Goal: Task Accomplishment & Management: Complete application form

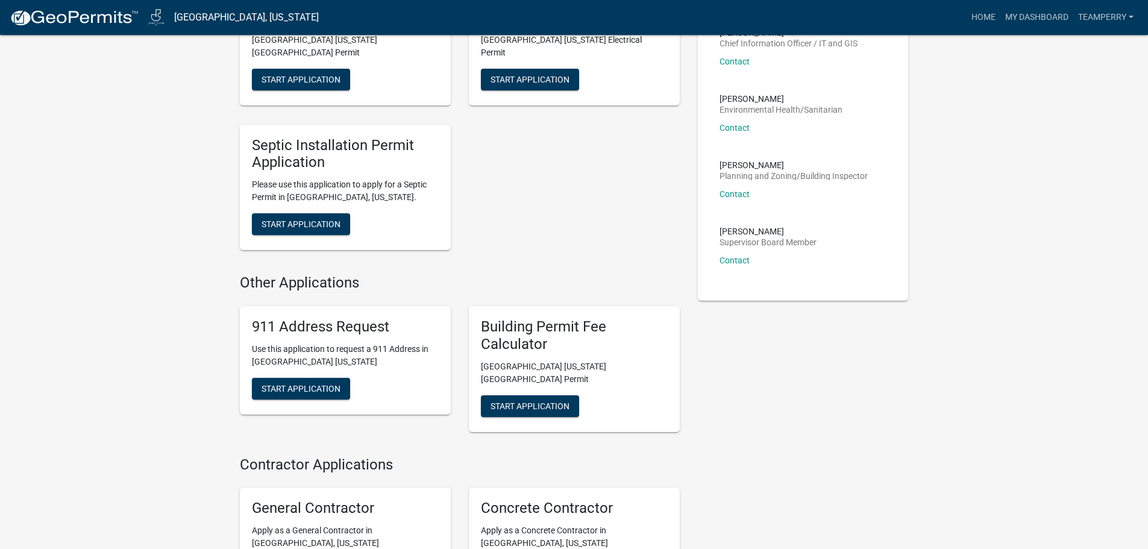
scroll to position [362, 0]
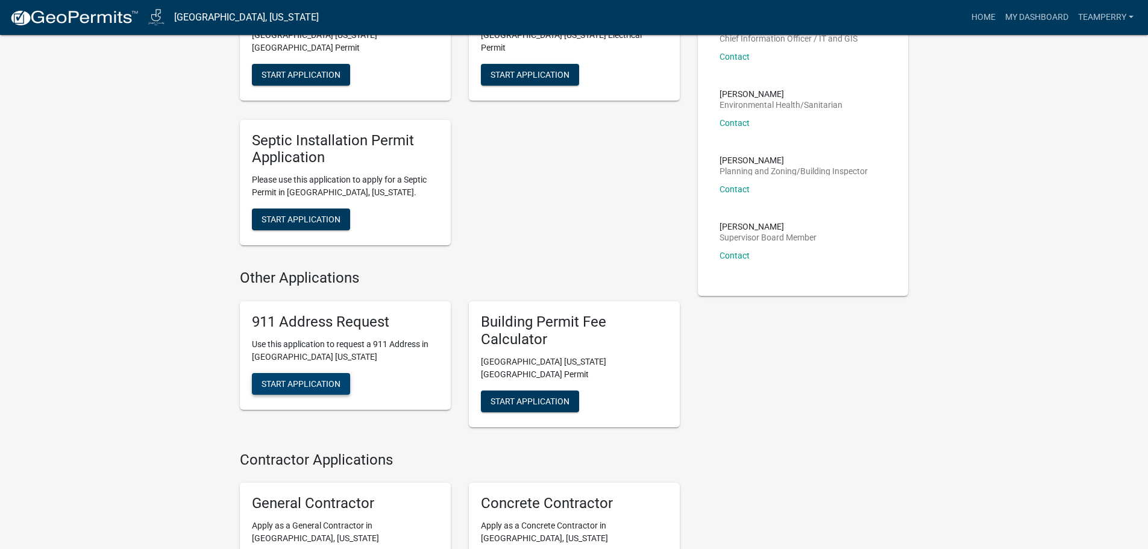
click at [289, 378] on span "Start Application" at bounding box center [301, 383] width 79 height 10
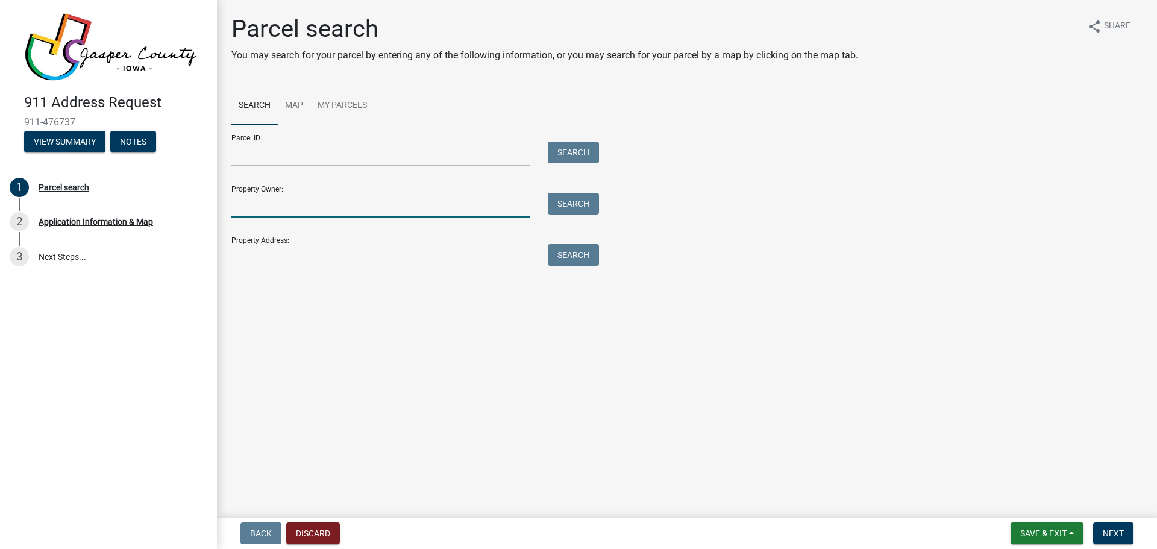
click at [399, 207] on input "Property Owner:" at bounding box center [380, 205] width 298 height 25
type input "[PERSON_NAME]"
click at [565, 207] on button "Search" at bounding box center [573, 204] width 51 height 22
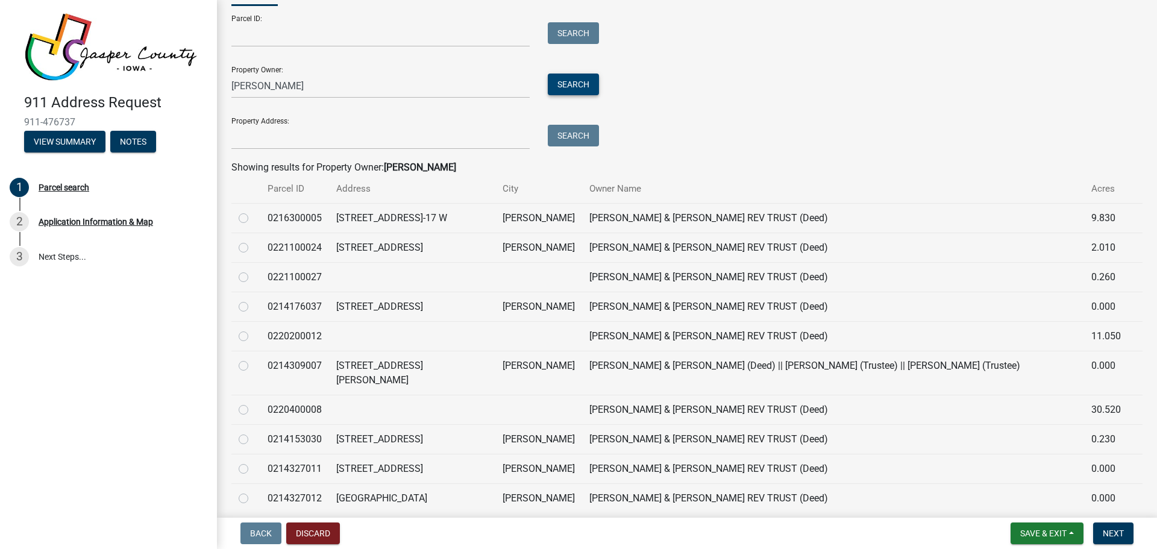
scroll to position [121, 0]
click at [253, 328] on label at bounding box center [253, 328] width 0 height 0
click at [253, 334] on input "radio" at bounding box center [257, 332] width 8 height 8
radio input "true"
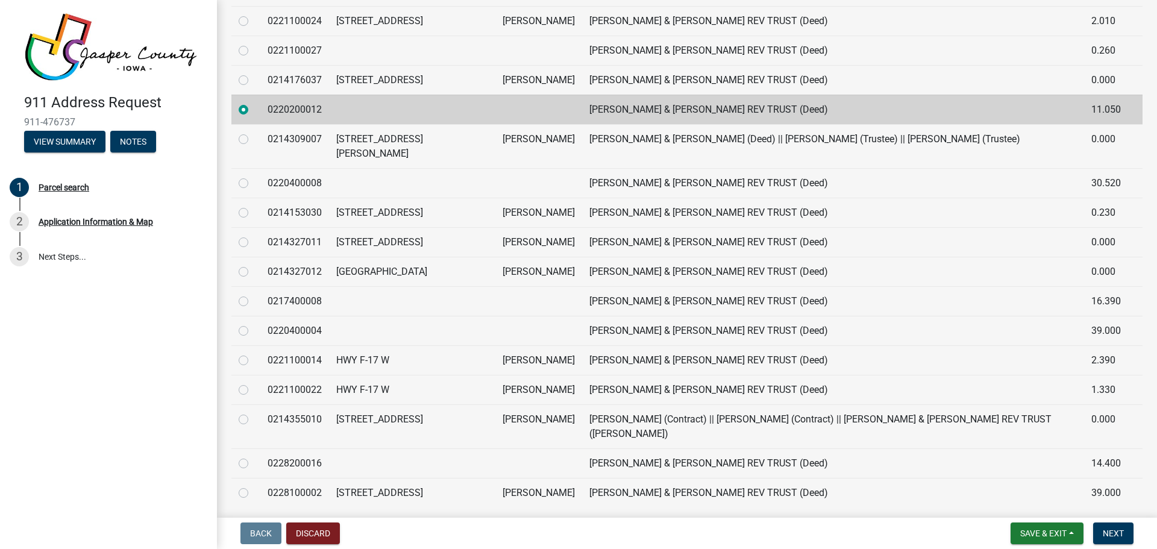
scroll to position [359, 0]
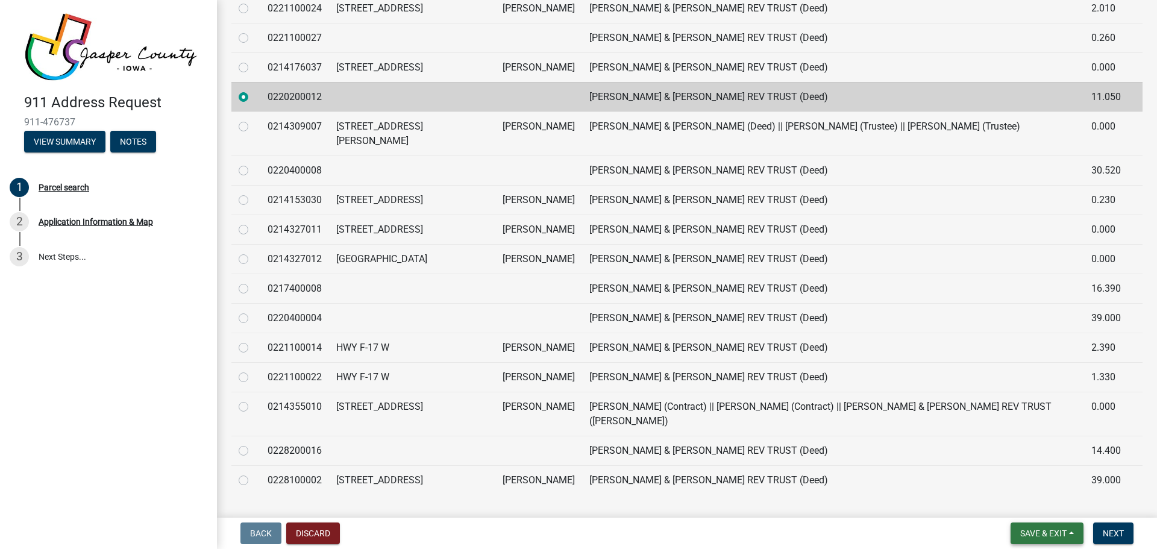
click at [1038, 533] on span "Save & Exit" at bounding box center [1043, 533] width 46 height 10
click at [1012, 474] on button "Save" at bounding box center [1035, 473] width 96 height 29
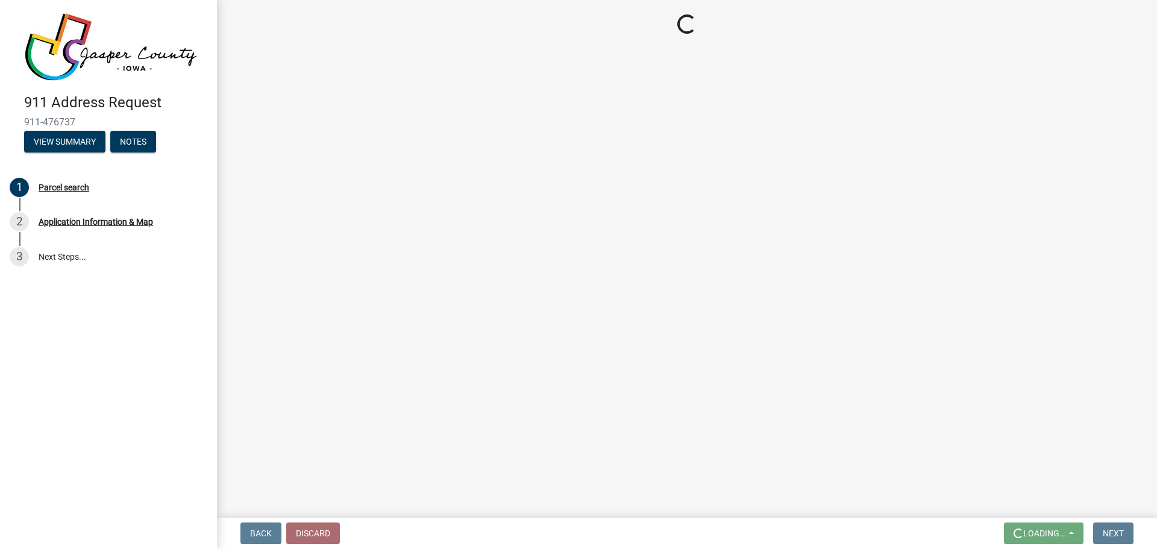
scroll to position [0, 0]
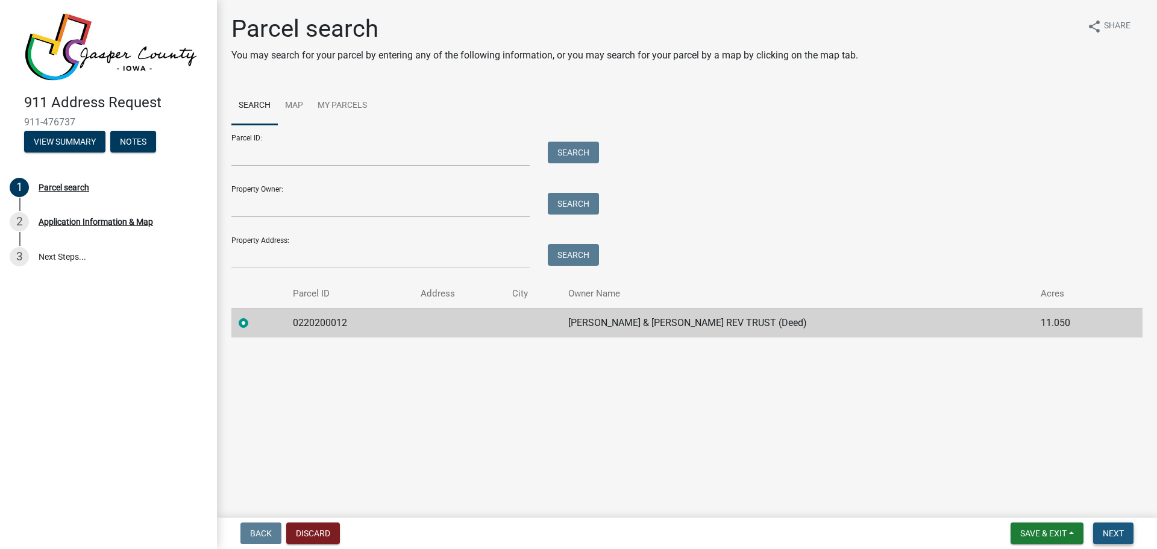
click at [1108, 531] on span "Next" at bounding box center [1113, 533] width 21 height 10
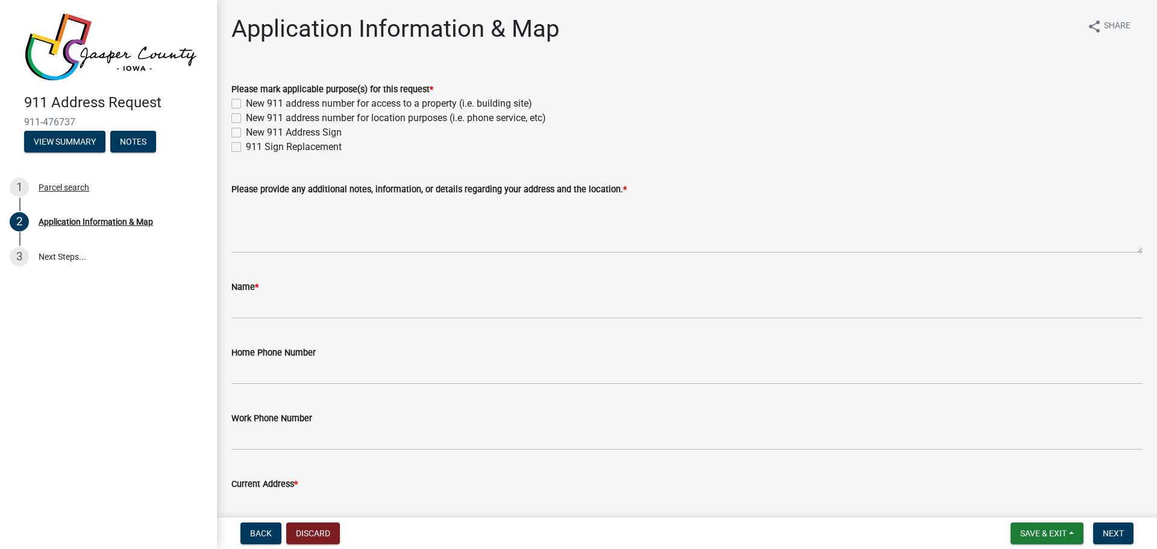
click at [246, 105] on label "New 911 address number for access to a property (i.e. building site)" at bounding box center [389, 103] width 286 height 14
click at [246, 104] on input "New 911 address number for access to a property (i.e. building site)" at bounding box center [250, 100] width 8 height 8
checkbox input "true"
checkbox input "false"
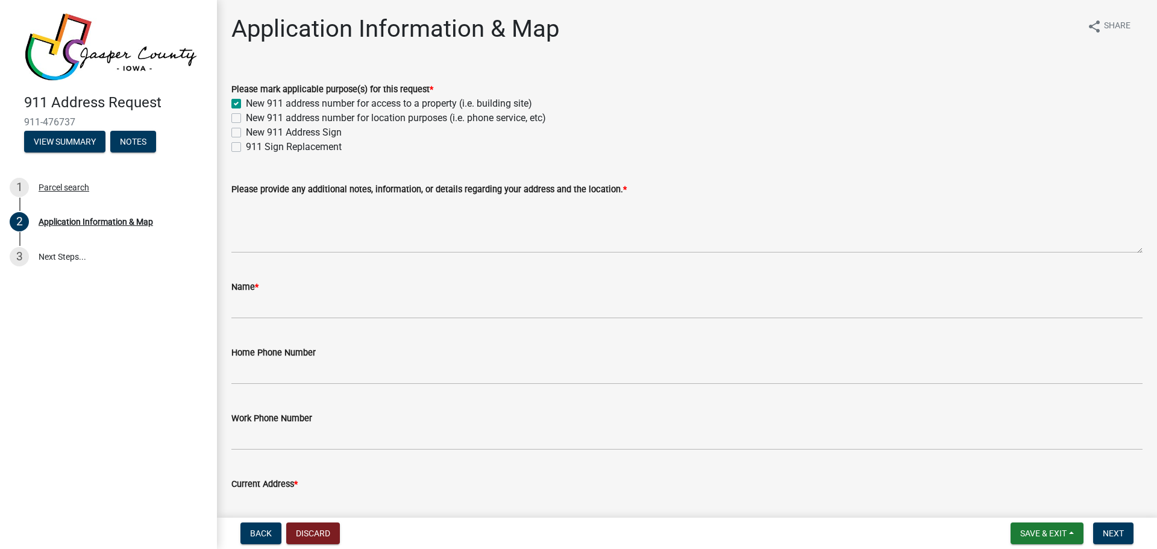
checkbox input "false"
click at [246, 115] on label "New 911 address number for location purposes (i.e. phone service, etc)" at bounding box center [396, 118] width 300 height 14
click at [246, 115] on input "New 911 address number for location purposes (i.e. phone service, etc)" at bounding box center [250, 115] width 8 height 8
checkbox input "true"
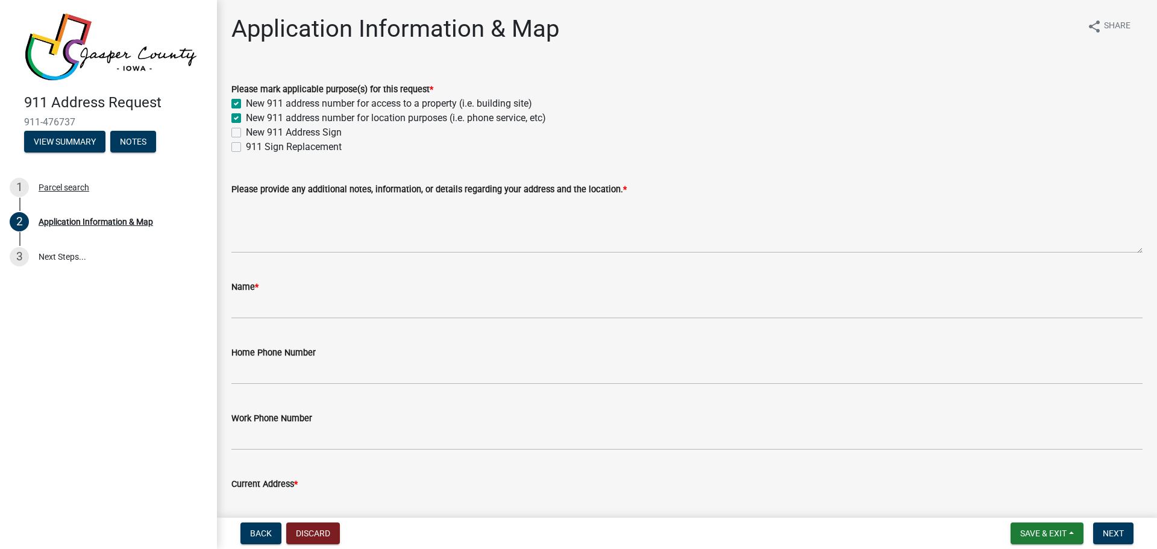
checkbox input "true"
checkbox input "false"
click at [246, 134] on label "New 911 Address Sign" at bounding box center [294, 132] width 96 height 14
click at [246, 133] on input "New 911 Address Sign" at bounding box center [250, 129] width 8 height 8
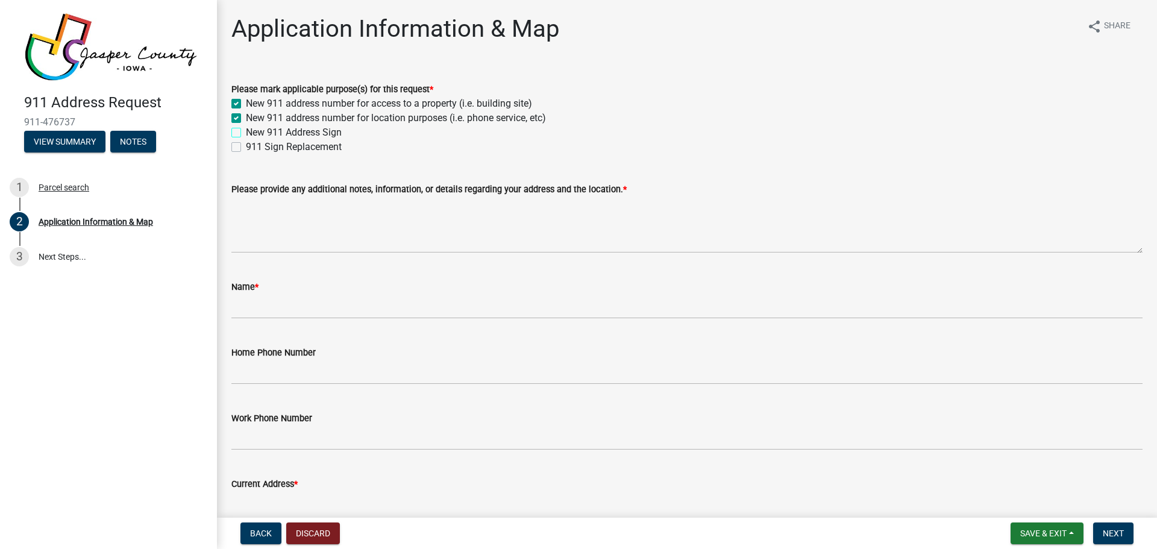
checkbox input "true"
checkbox input "false"
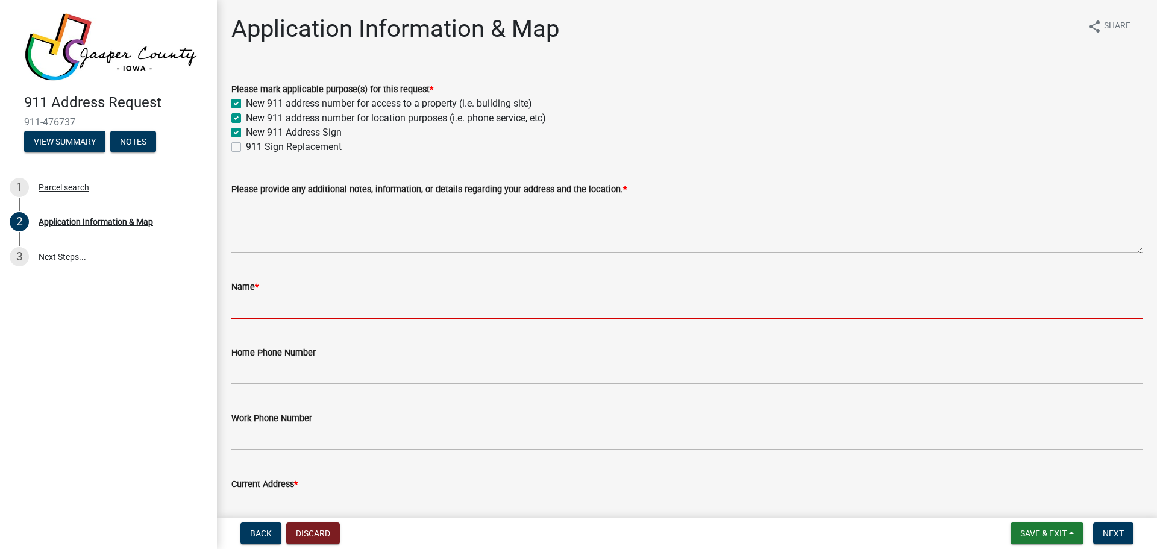
click at [294, 302] on input "Name *" at bounding box center [686, 306] width 911 height 25
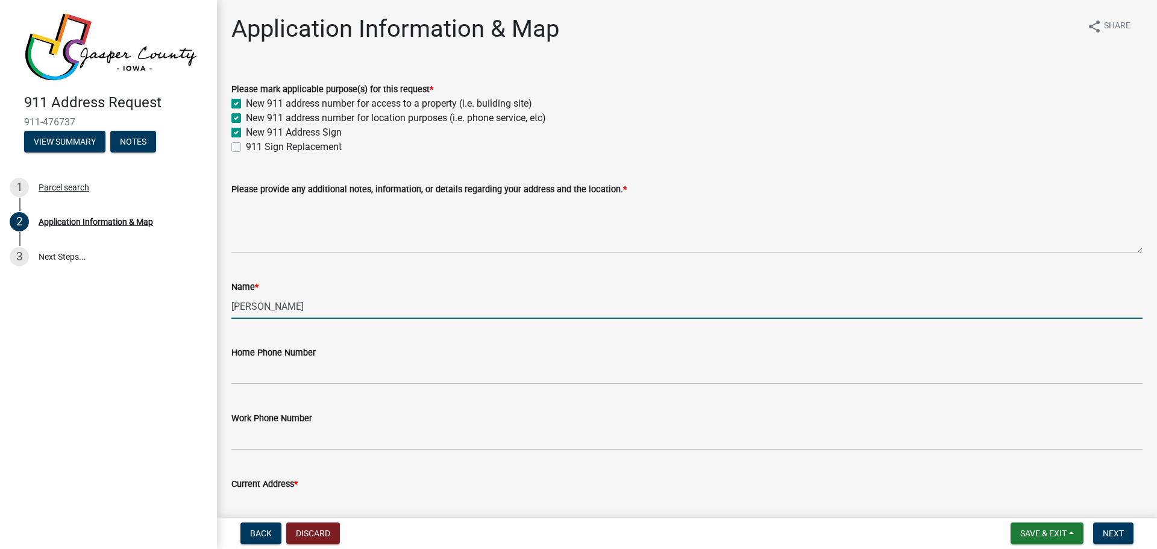
type input "[PERSON_NAME]"
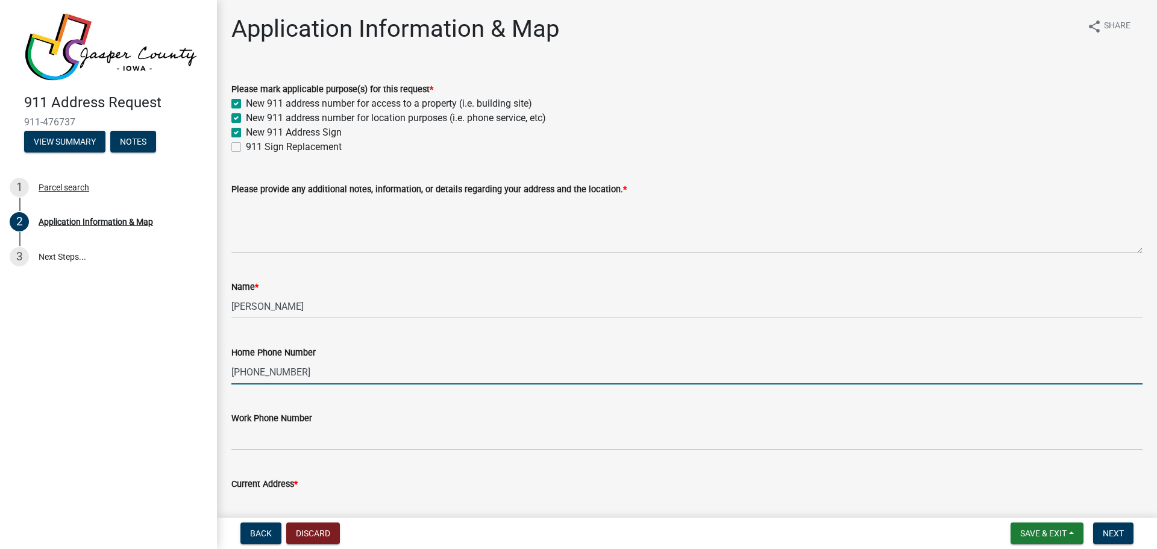
type input "[PHONE_NUMBER]"
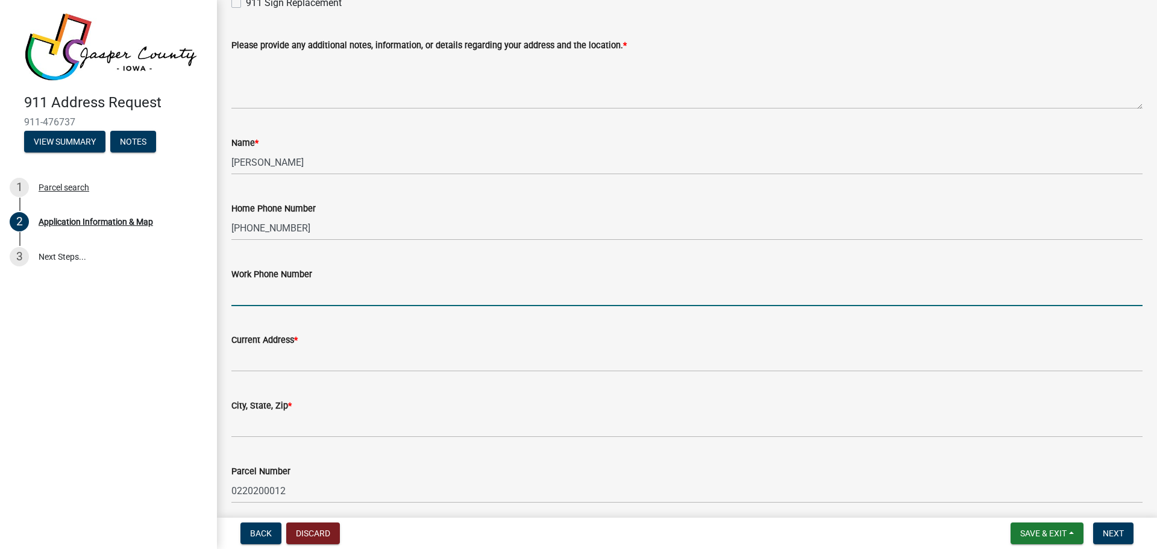
scroll to position [181, 0]
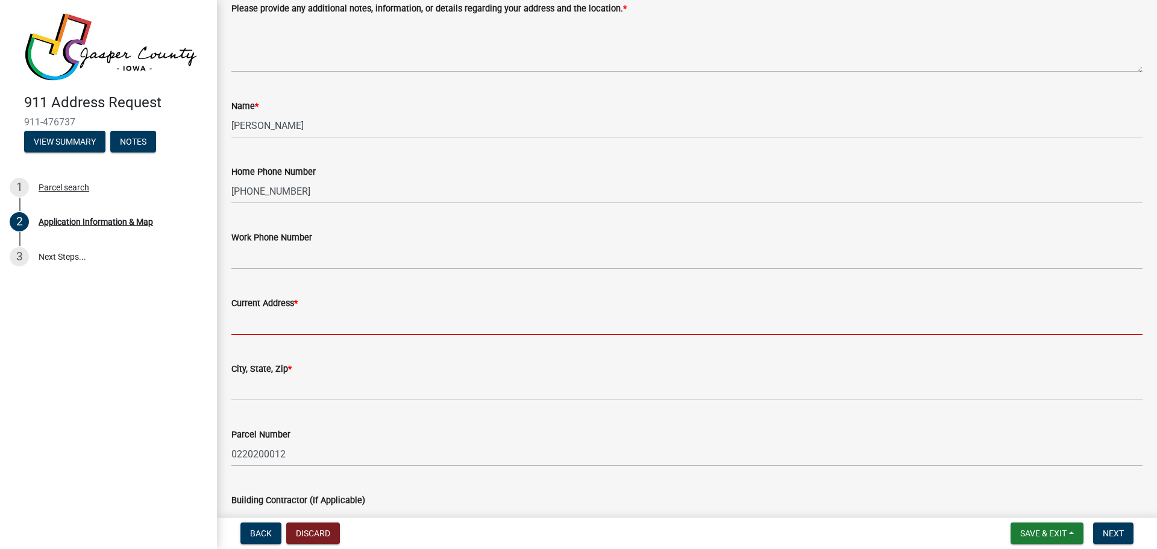
click at [284, 316] on input "Current Address *" at bounding box center [686, 322] width 911 height 25
type input "[STREET_ADDRESS]"
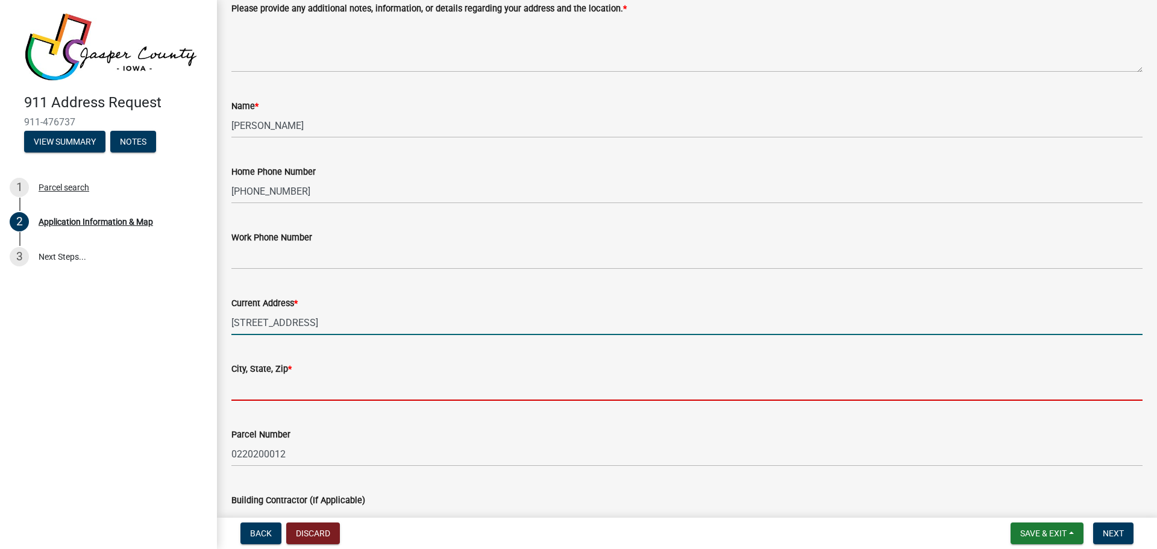
type input "[PERSON_NAME]"
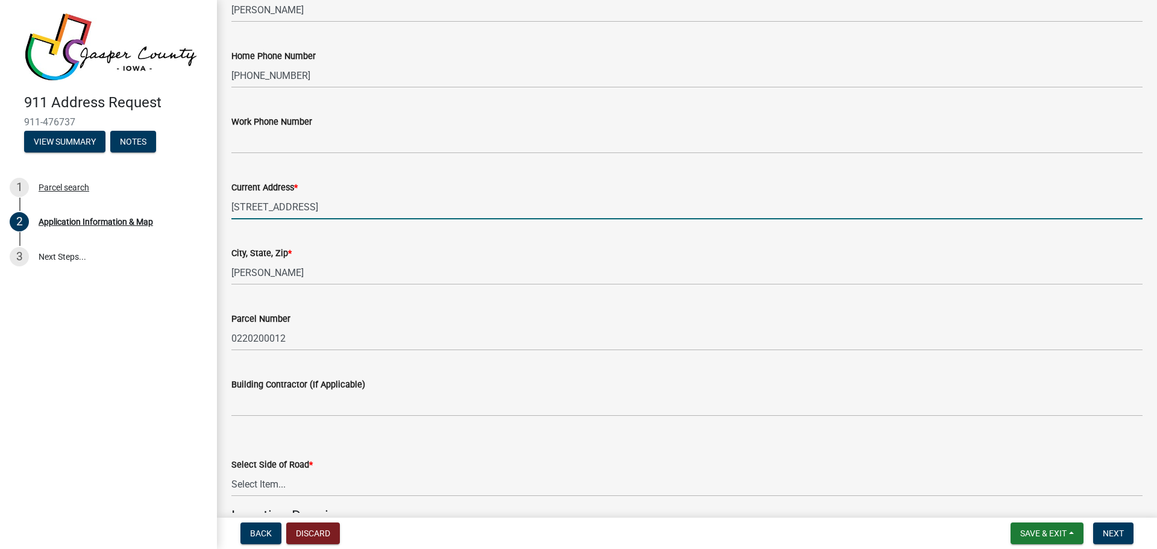
scroll to position [301, 0]
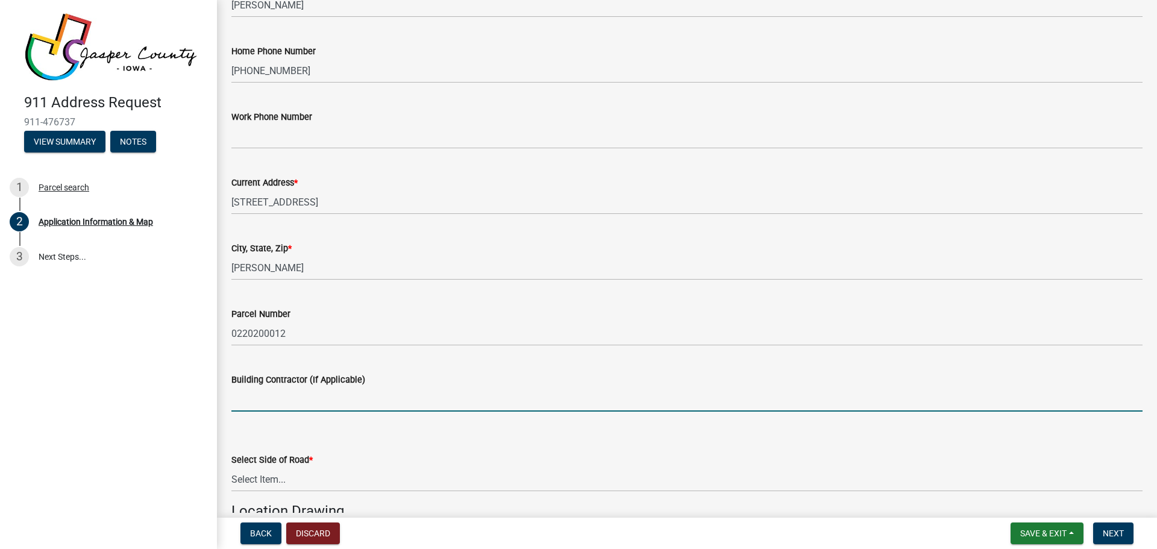
click at [284, 403] on input "Building Contractor (If Applicable)" at bounding box center [686, 399] width 911 height 25
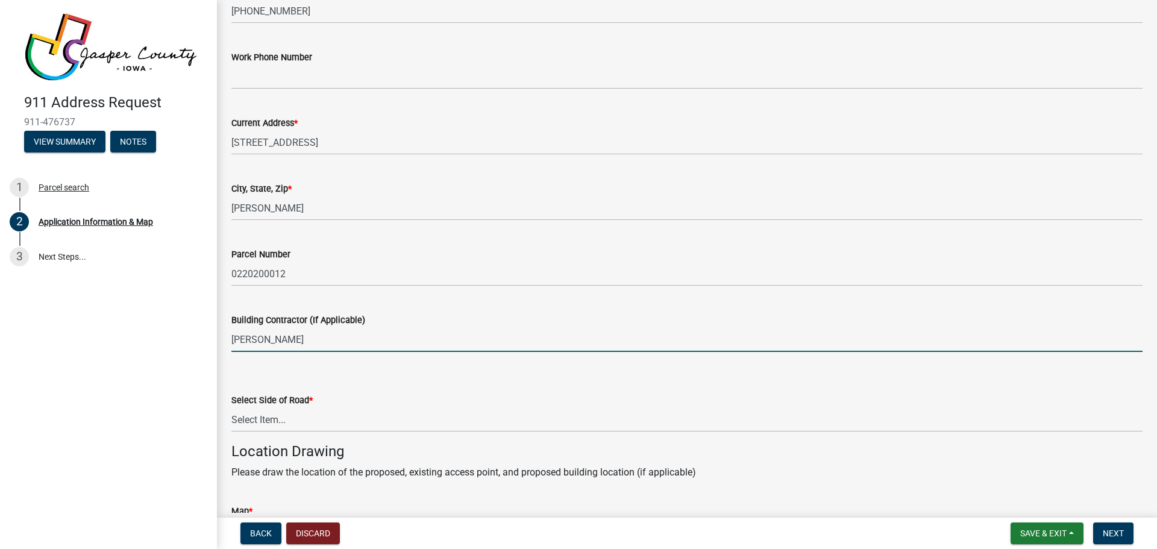
scroll to position [362, 0]
type input "[PERSON_NAME]"
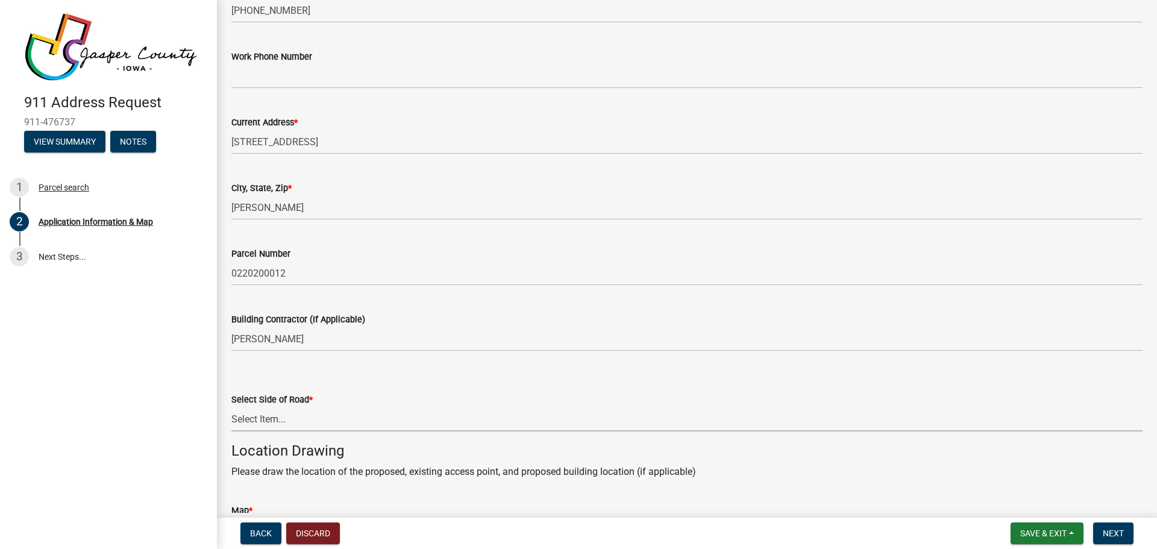
click at [266, 417] on select "Select Item... [GEOGRAPHIC_DATA]" at bounding box center [686, 419] width 911 height 25
click at [231, 407] on select "Select Item... [GEOGRAPHIC_DATA]" at bounding box center [686, 419] width 911 height 25
select select "90f2a809-b076-4f46-a099-f5abeade8225"
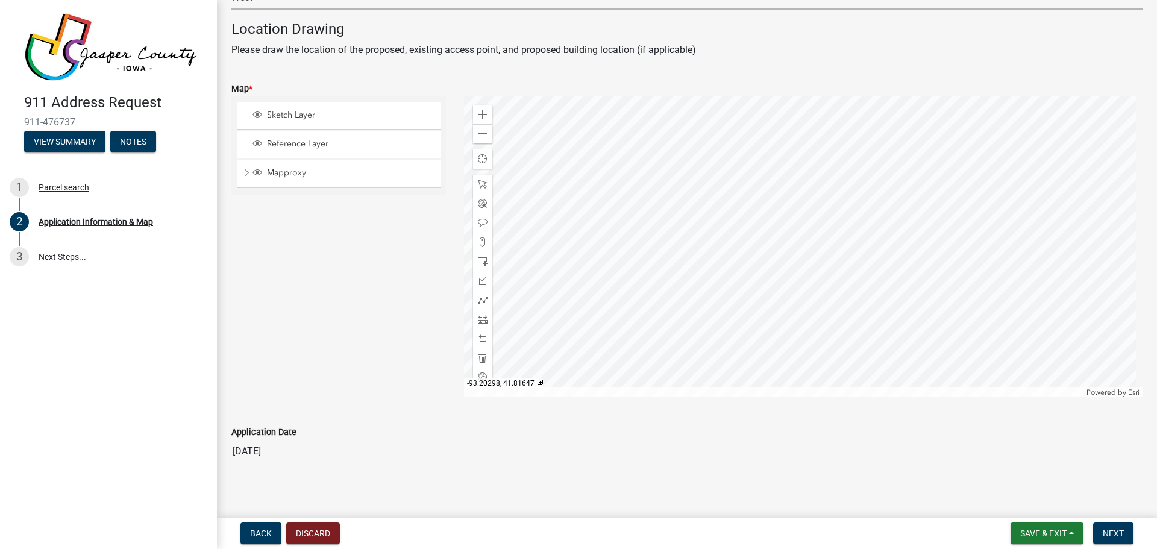
scroll to position [791, 0]
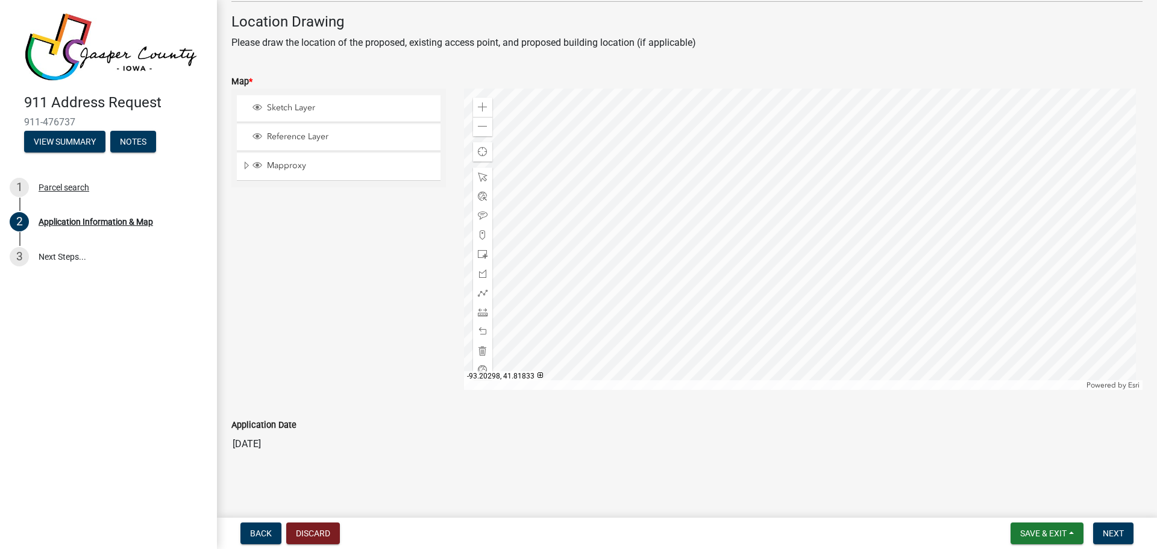
click at [298, 101] on div "Sketch Layer" at bounding box center [339, 108] width 204 height 27
click at [298, 102] on span "Sketch Layer" at bounding box center [350, 107] width 172 height 11
click at [309, 135] on span "Reference Layer" at bounding box center [350, 136] width 172 height 11
click at [295, 168] on span "Mapproxy" at bounding box center [350, 165] width 172 height 11
click at [302, 139] on span "Reference Layer" at bounding box center [350, 136] width 172 height 11
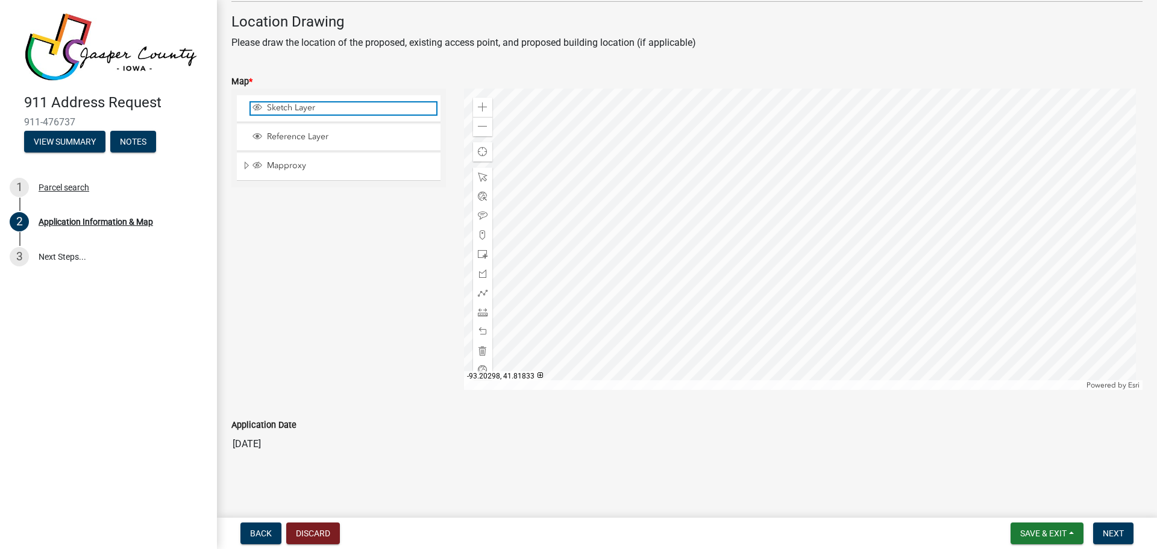
click at [300, 107] on span "Sketch Layer" at bounding box center [350, 107] width 172 height 11
click at [294, 134] on span "Reference Layer" at bounding box center [350, 136] width 172 height 11
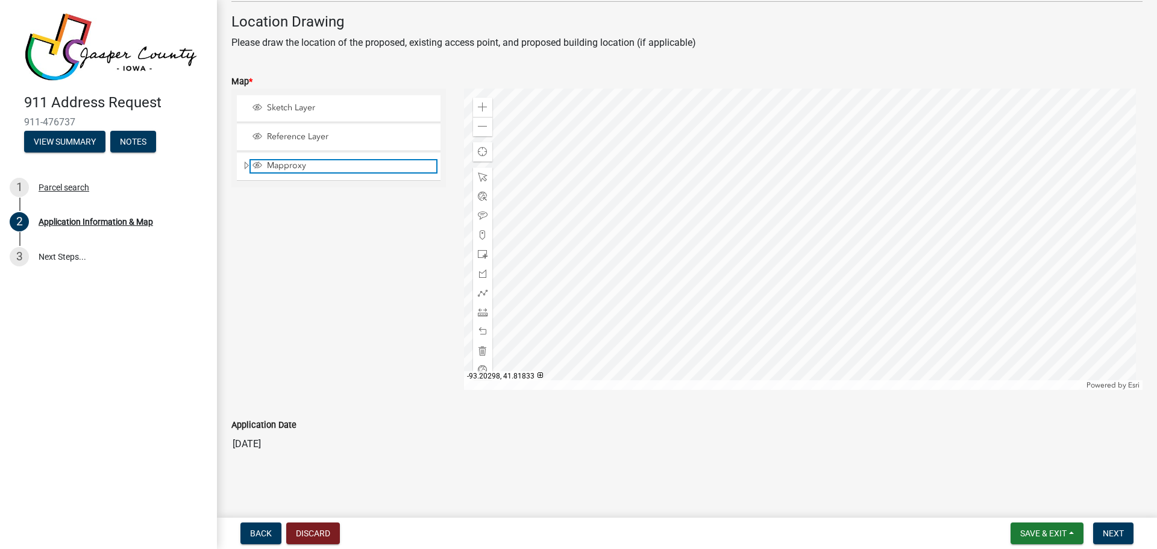
click at [290, 162] on span "Mapproxy" at bounding box center [350, 165] width 172 height 11
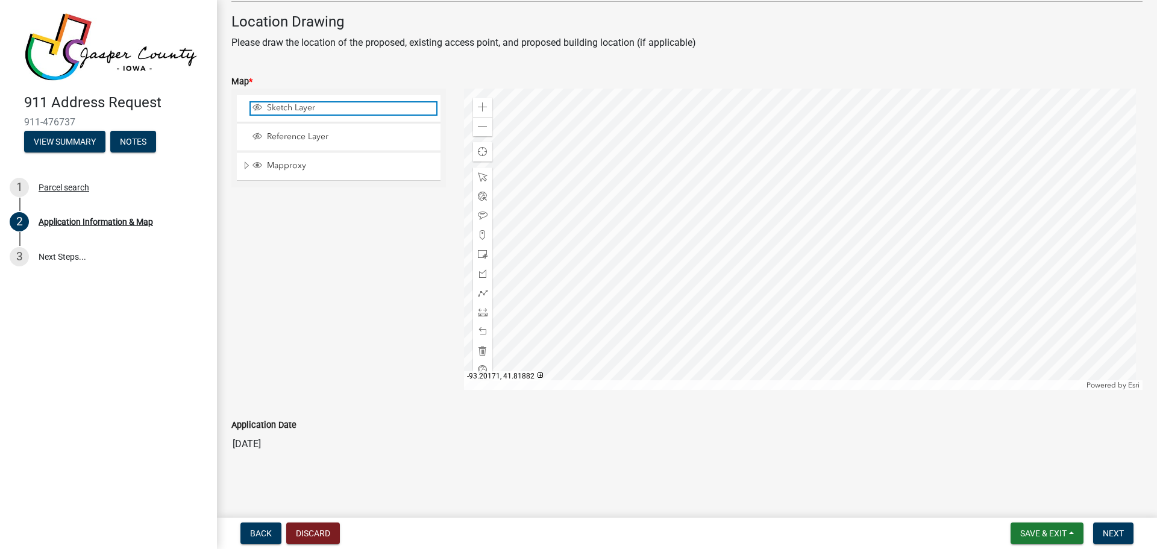
click at [284, 104] on span "Sketch Layer" at bounding box center [350, 107] width 172 height 11
click at [293, 135] on span "Reference Layer" at bounding box center [350, 136] width 172 height 11
click at [828, 295] on div at bounding box center [803, 239] width 679 height 301
click at [479, 231] on span at bounding box center [483, 235] width 10 height 10
click at [813, 292] on div at bounding box center [803, 239] width 679 height 301
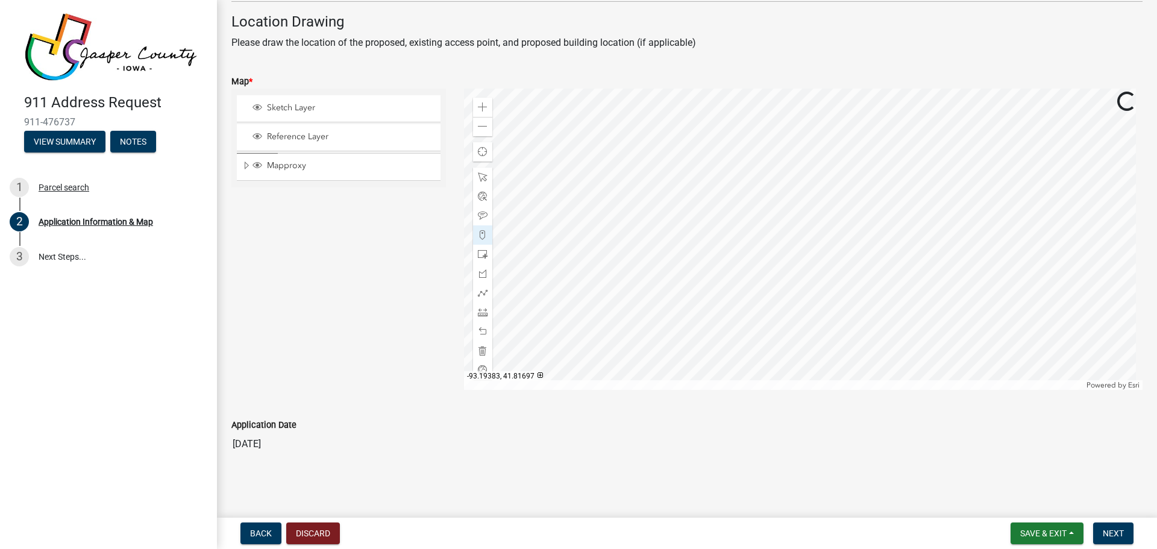
click at [779, 292] on div at bounding box center [803, 239] width 679 height 301
click at [478, 254] on span at bounding box center [483, 254] width 10 height 10
click at [734, 296] on div at bounding box center [803, 239] width 679 height 301
click at [707, 288] on div at bounding box center [803, 239] width 679 height 301
click at [725, 287] on div at bounding box center [803, 239] width 679 height 301
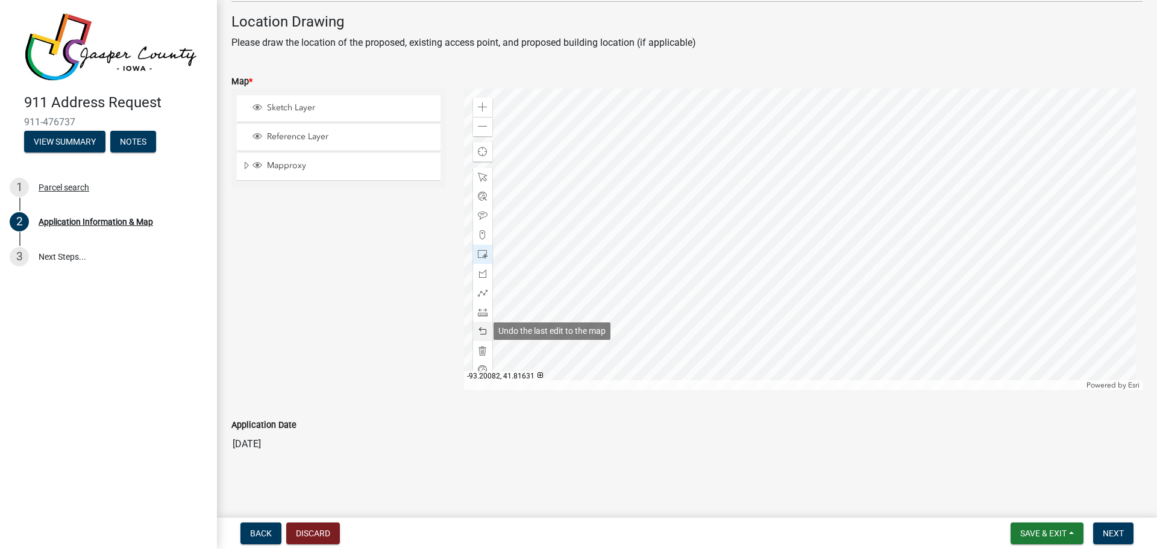
click at [487, 331] on div at bounding box center [482, 331] width 19 height 19
click at [475, 248] on div at bounding box center [482, 254] width 19 height 19
click at [736, 287] on div at bounding box center [803, 239] width 679 height 301
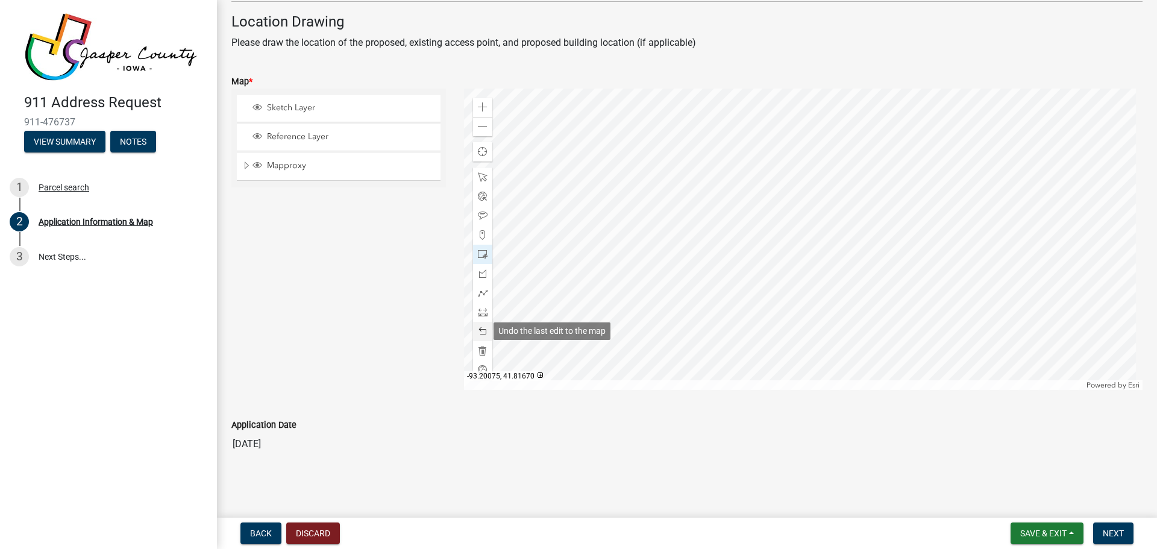
click at [481, 329] on span at bounding box center [483, 332] width 10 height 10
click at [478, 254] on span at bounding box center [483, 254] width 10 height 10
click at [745, 293] on div at bounding box center [803, 239] width 679 height 301
click at [478, 325] on div at bounding box center [482, 331] width 19 height 19
click at [720, 284] on div at bounding box center [803, 239] width 679 height 301
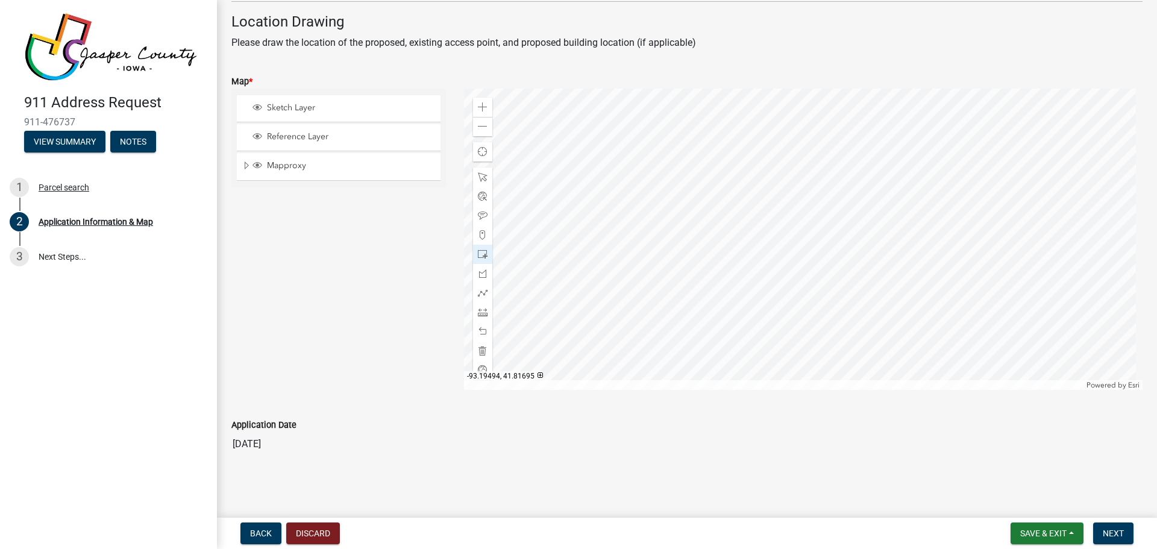
click at [733, 293] on div at bounding box center [803, 239] width 679 height 301
click at [480, 293] on span at bounding box center [483, 293] width 10 height 10
click at [747, 291] on div at bounding box center [803, 239] width 679 height 301
click at [757, 291] on div at bounding box center [803, 239] width 679 height 301
click at [772, 291] on div at bounding box center [803, 239] width 679 height 301
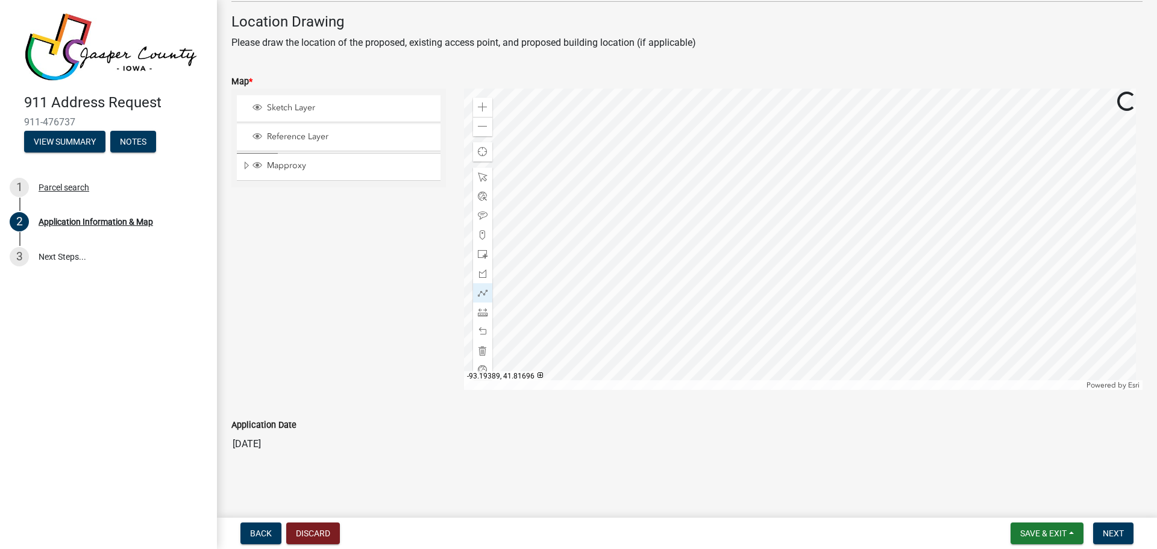
click at [799, 295] on div at bounding box center [803, 239] width 679 height 301
click at [483, 295] on span at bounding box center [483, 293] width 10 height 10
click at [480, 294] on span at bounding box center [483, 293] width 10 height 10
click at [778, 296] on div at bounding box center [803, 239] width 679 height 301
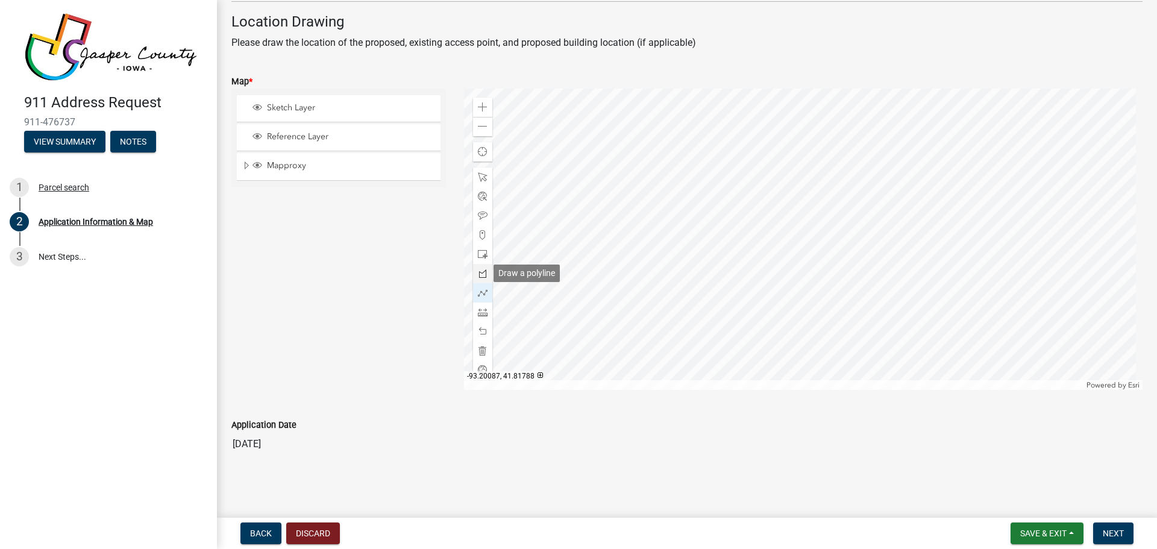
click at [478, 273] on span at bounding box center [483, 274] width 10 height 10
click at [807, 298] on div at bounding box center [803, 239] width 679 height 301
click at [798, 297] on div at bounding box center [803, 239] width 679 height 301
click at [480, 293] on span at bounding box center [483, 293] width 10 height 10
click at [483, 295] on span at bounding box center [483, 293] width 10 height 10
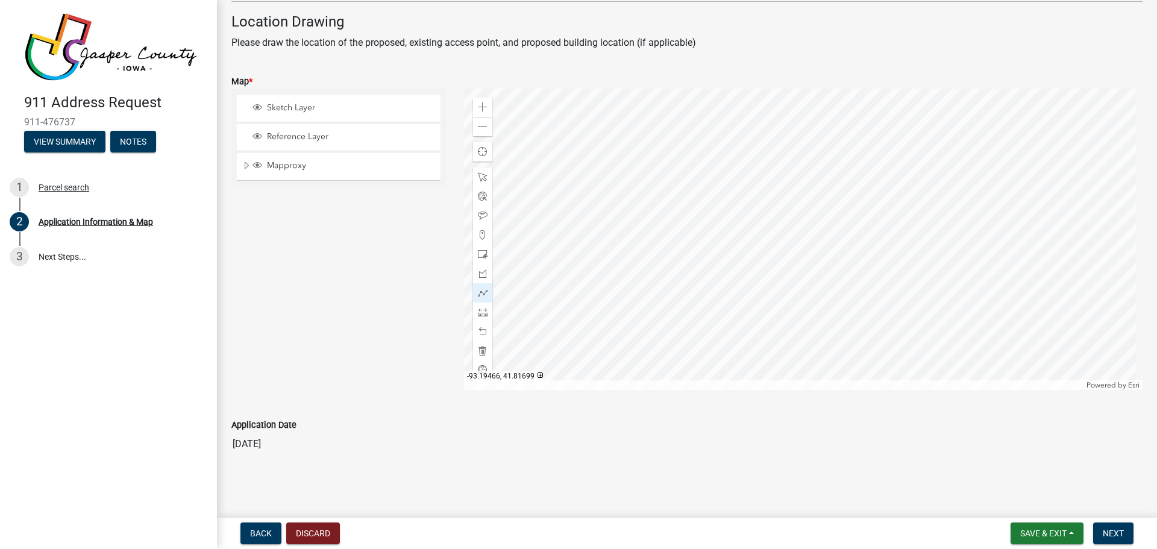
click at [803, 294] on div at bounding box center [803, 239] width 679 height 301
click at [825, 296] on div at bounding box center [803, 239] width 679 height 301
click at [814, 296] on div at bounding box center [803, 239] width 679 height 301
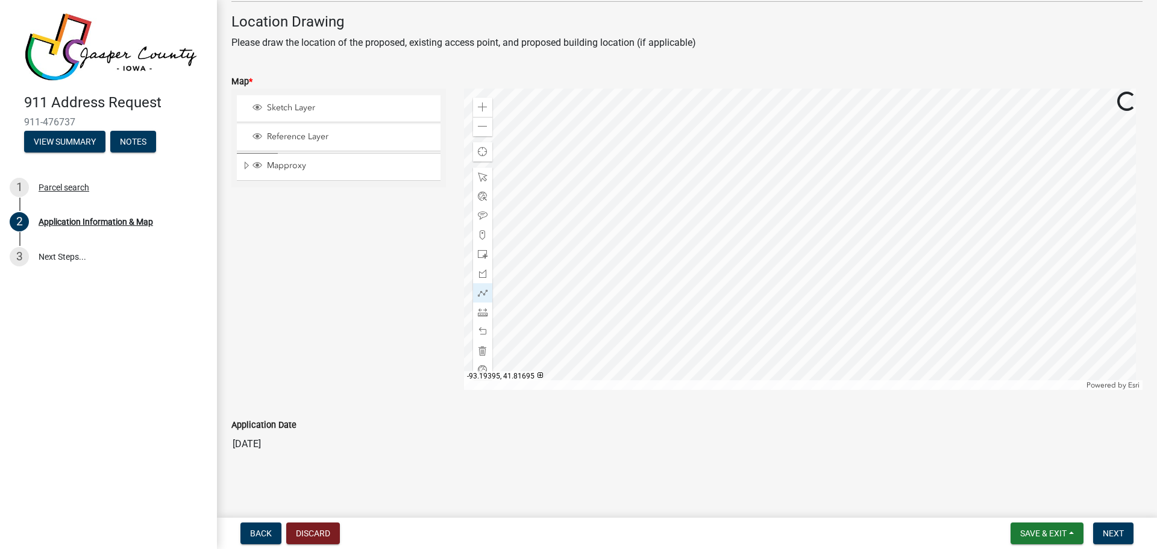
click at [814, 296] on div at bounding box center [803, 239] width 679 height 301
click at [775, 294] on div at bounding box center [803, 239] width 679 height 301
click at [772, 293] on div at bounding box center [803, 239] width 679 height 301
click at [773, 295] on div at bounding box center [803, 239] width 679 height 301
click at [774, 296] on div at bounding box center [803, 239] width 679 height 301
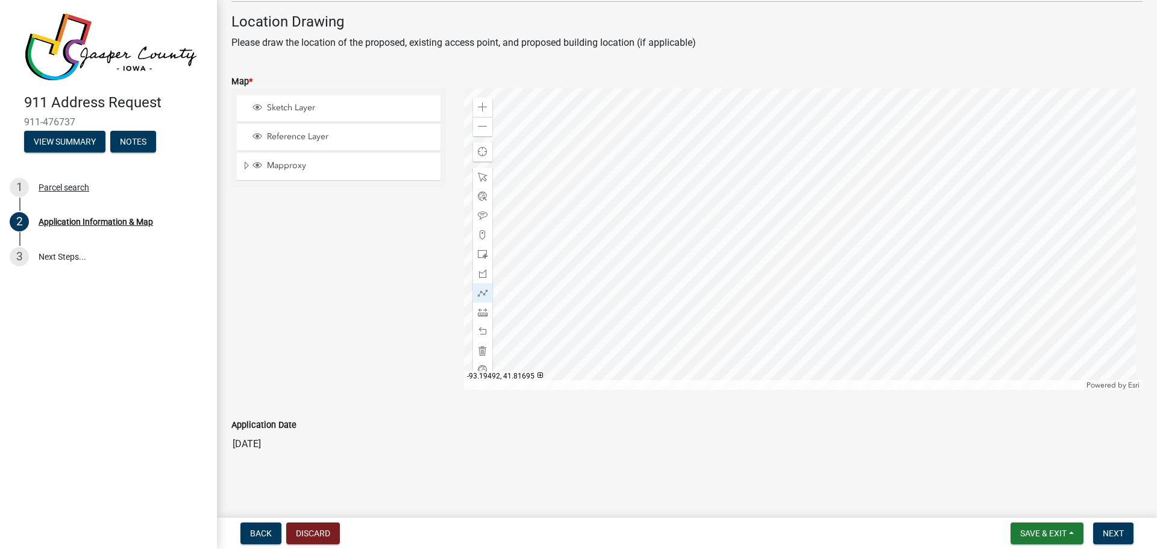
click at [774, 296] on div at bounding box center [803, 239] width 679 height 301
click at [482, 332] on span at bounding box center [483, 332] width 10 height 10
click at [482, 331] on span at bounding box center [483, 332] width 10 height 10
click at [483, 327] on span at bounding box center [483, 332] width 10 height 10
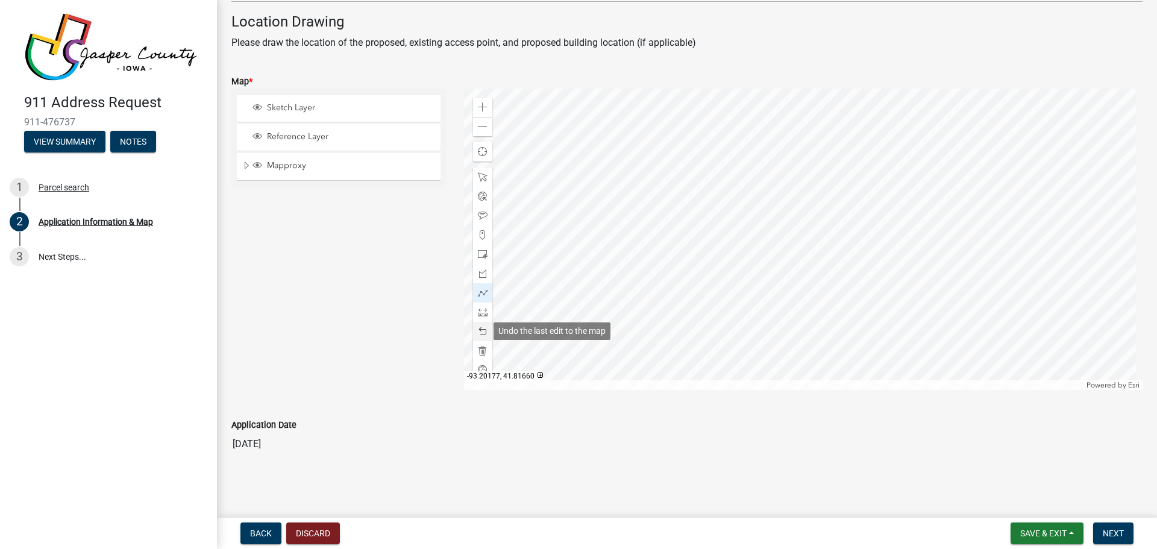
click at [480, 327] on span at bounding box center [483, 332] width 10 height 10
click at [478, 291] on span at bounding box center [483, 293] width 10 height 10
click at [807, 290] on div at bounding box center [803, 239] width 679 height 301
click at [482, 274] on span at bounding box center [483, 274] width 10 height 10
click at [794, 288] on div at bounding box center [803, 239] width 679 height 301
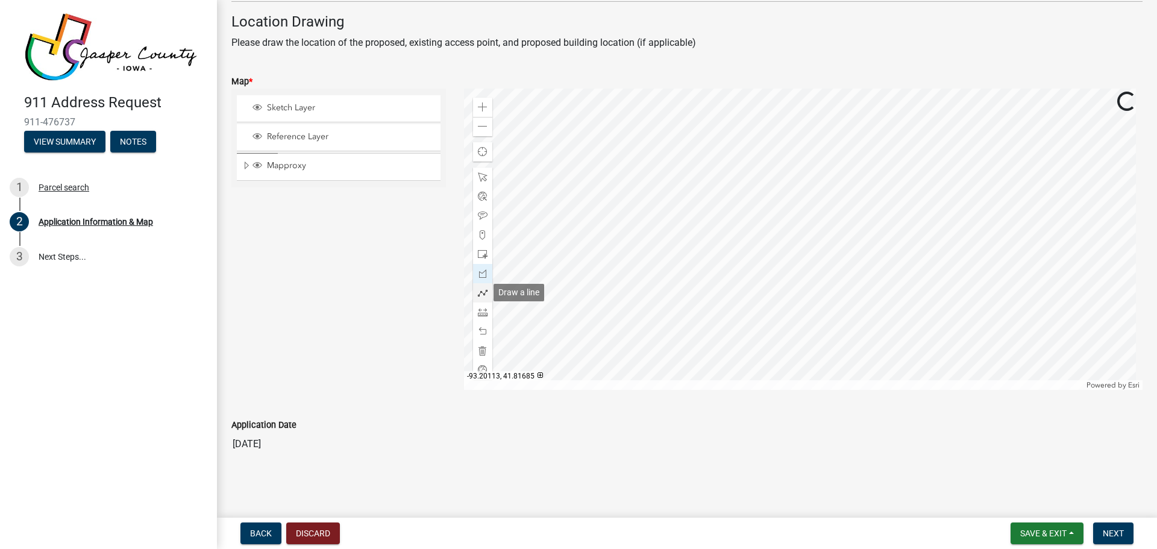
click at [479, 295] on span at bounding box center [483, 293] width 10 height 10
click at [795, 287] on div at bounding box center [803, 239] width 679 height 301
click at [765, 289] on div at bounding box center [803, 239] width 679 height 301
click at [716, 286] on div at bounding box center [803, 239] width 679 height 301
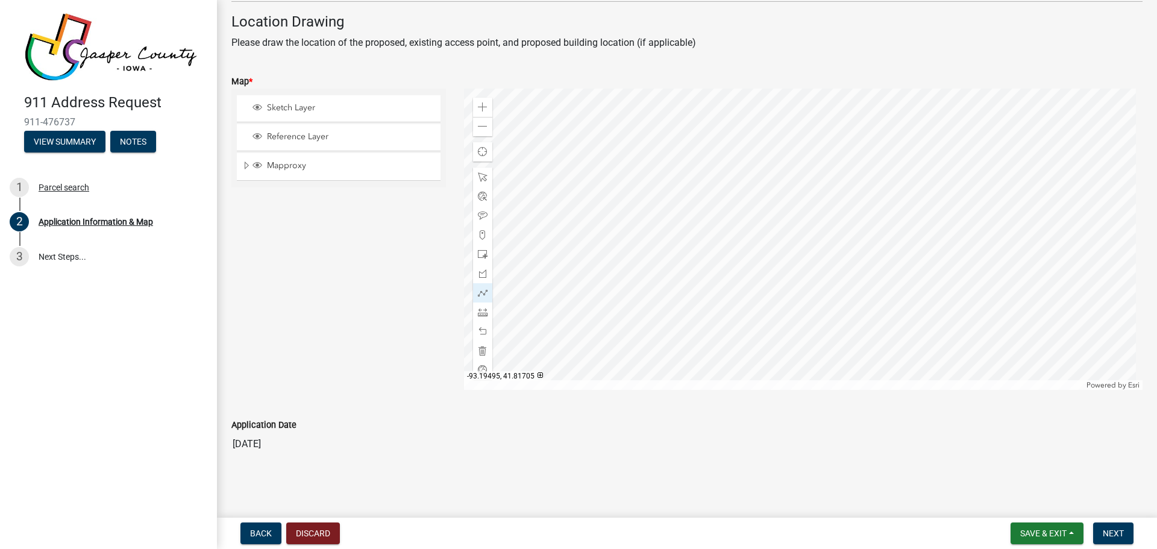
click at [716, 286] on div at bounding box center [803, 239] width 679 height 301
click at [1051, 529] on span "Save & Exit" at bounding box center [1043, 533] width 46 height 10
click at [1047, 530] on span "Save & Exit" at bounding box center [1043, 533] width 46 height 10
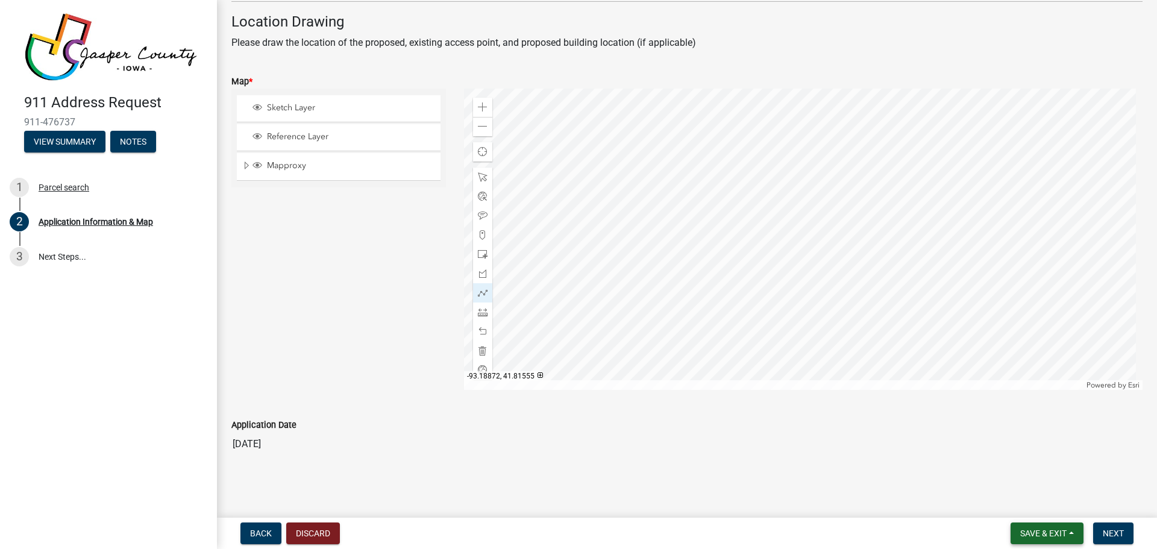
click at [1044, 528] on span "Save & Exit" at bounding box center [1043, 533] width 46 height 10
click at [1034, 503] on button "Save & Exit" at bounding box center [1035, 501] width 96 height 29
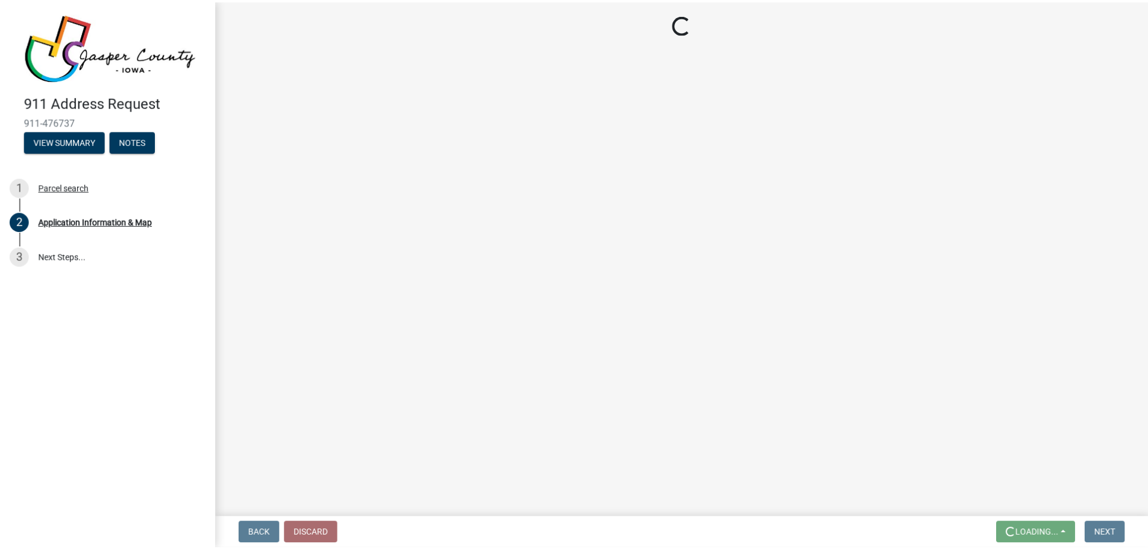
scroll to position [0, 0]
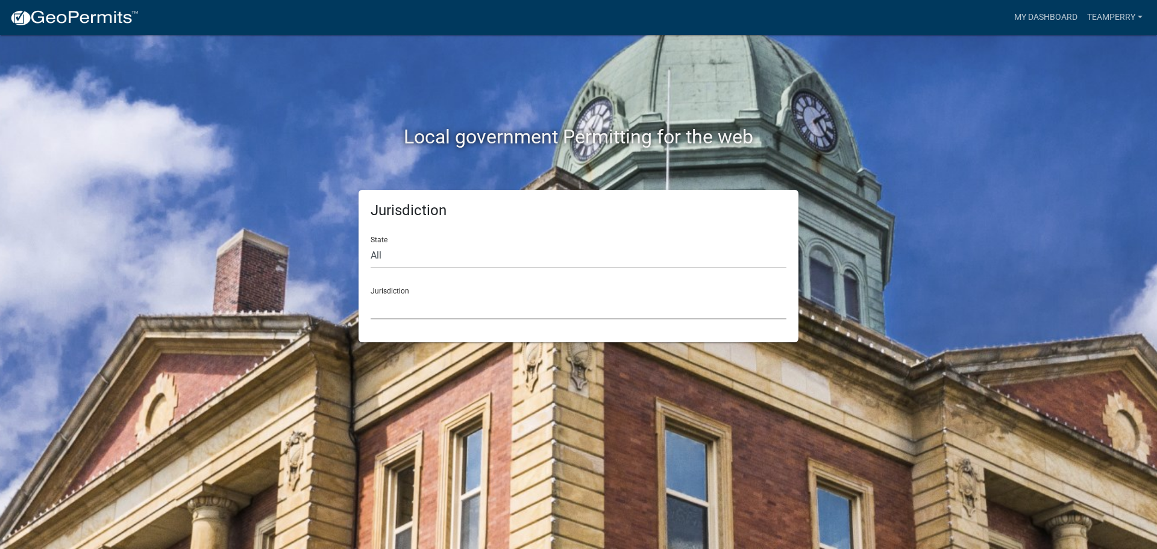
click at [450, 307] on select "[GEOGRAPHIC_DATA], [US_STATE] [GEOGRAPHIC_DATA], [US_STATE][PERSON_NAME][GEOGRA…" at bounding box center [579, 307] width 416 height 25
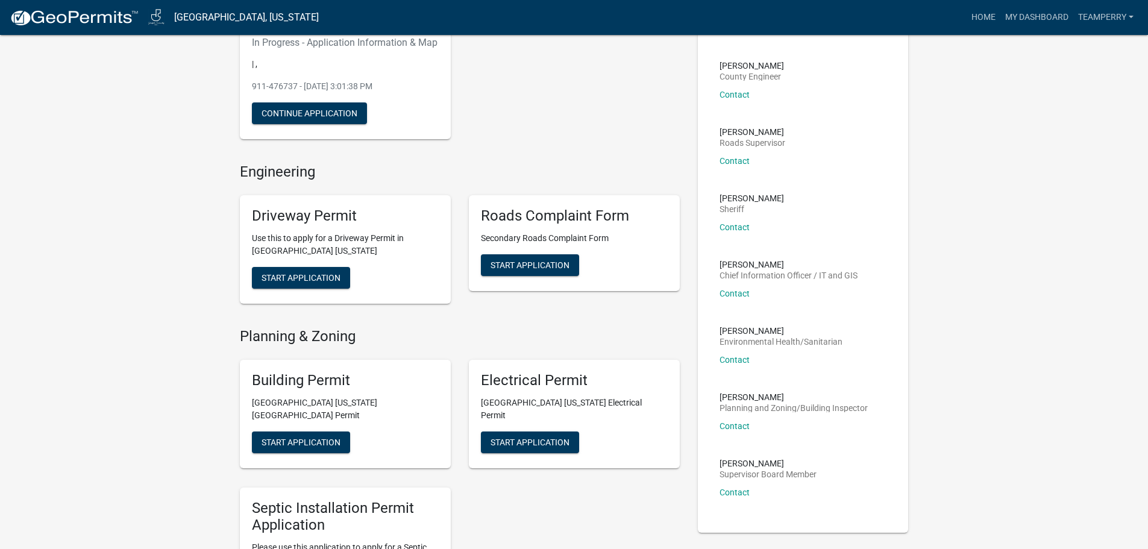
scroll to position [121, 0]
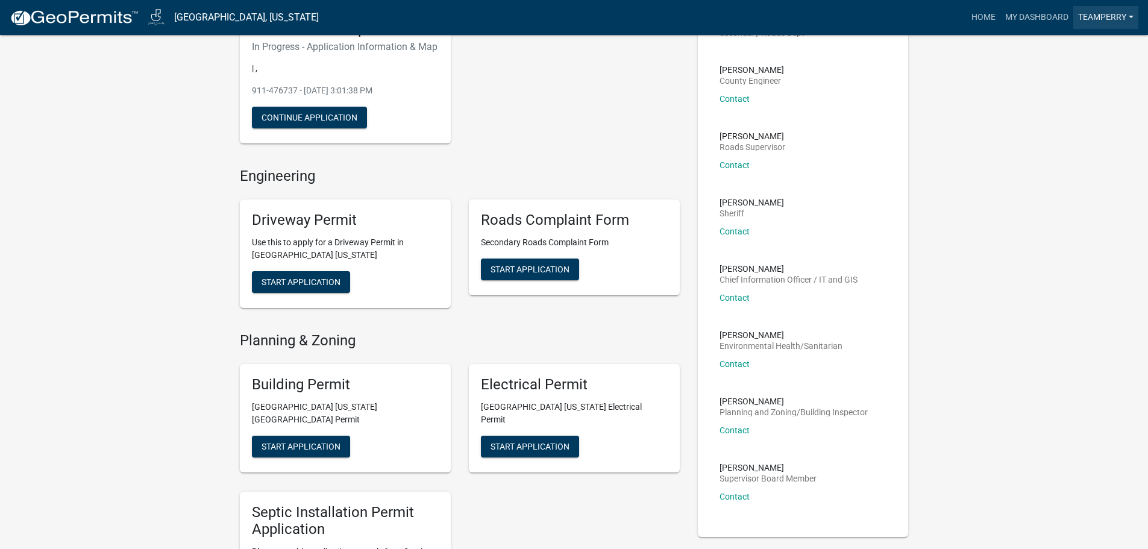
click at [1103, 19] on link "teamperry" at bounding box center [1105, 17] width 65 height 23
click at [1077, 45] on link "Account" at bounding box center [1090, 49] width 96 height 29
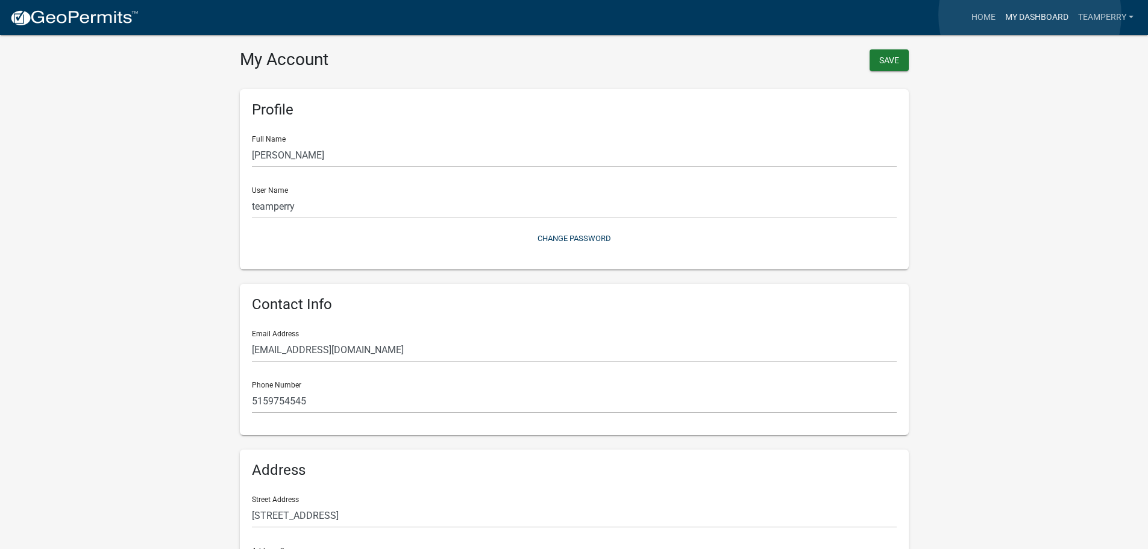
click at [1030, 15] on link "My Dashboard" at bounding box center [1036, 17] width 73 height 23
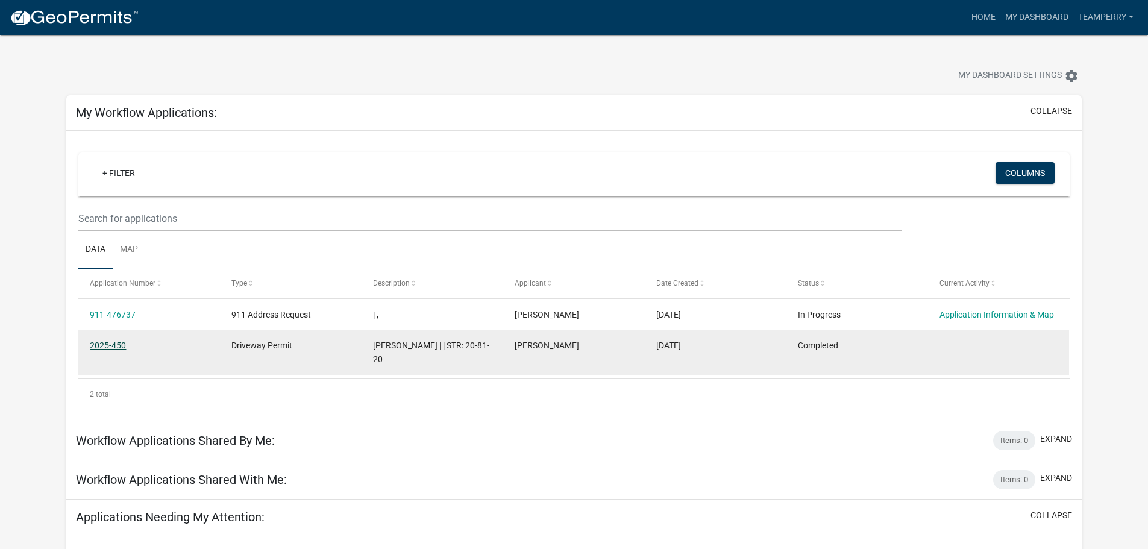
click at [113, 346] on link "2025-450" at bounding box center [108, 345] width 36 height 10
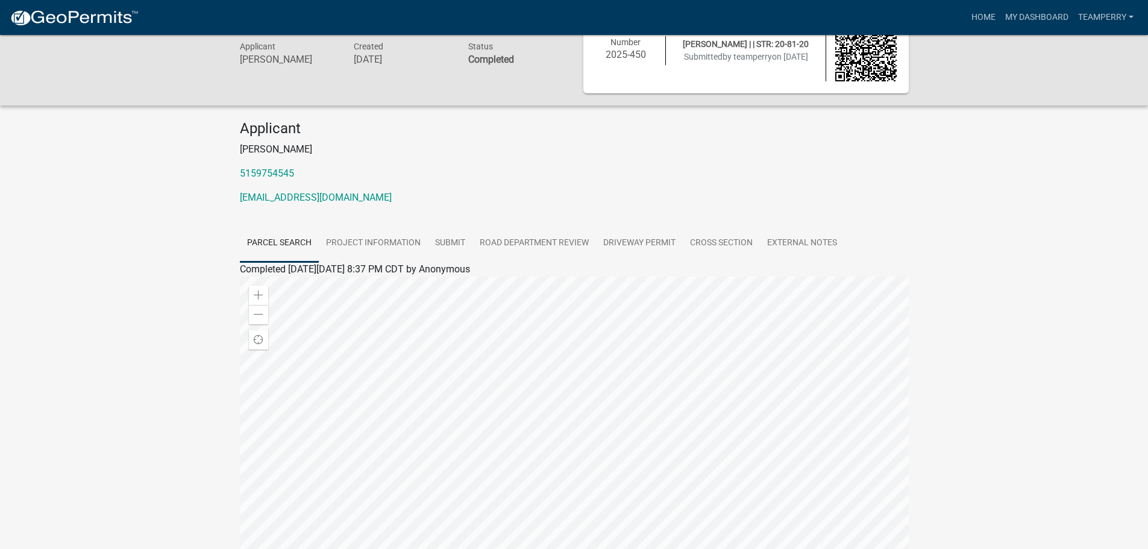
scroll to position [7, 0]
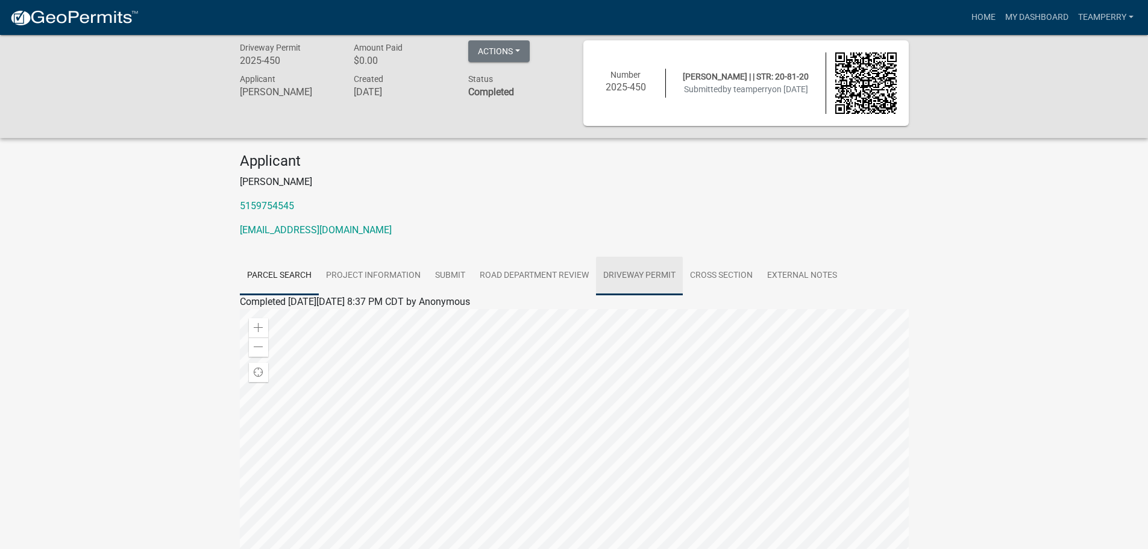
click at [656, 272] on link "Driveway Permit" at bounding box center [639, 276] width 87 height 39
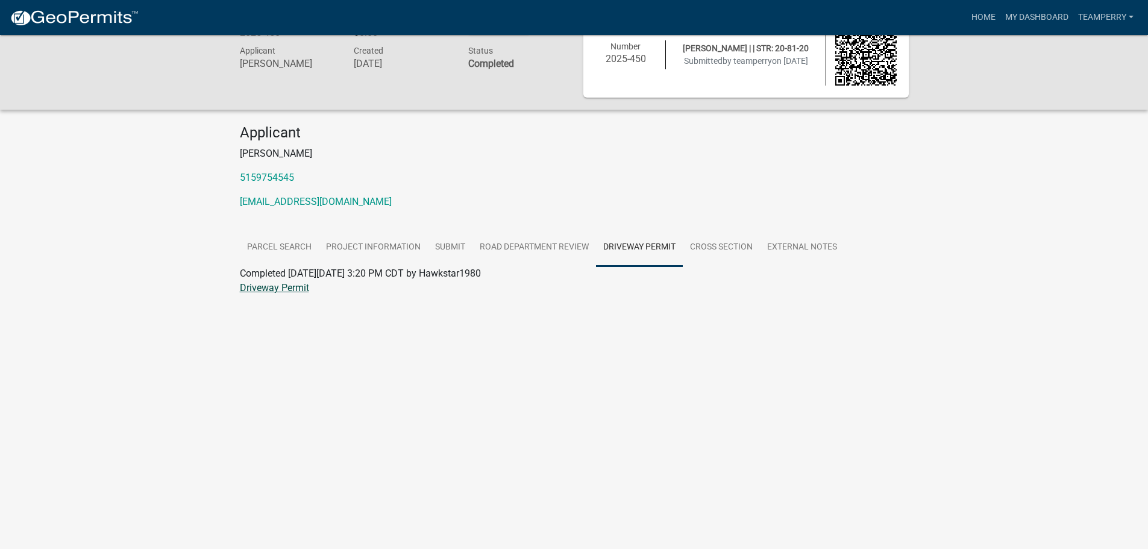
click at [284, 290] on link "Driveway Permit" at bounding box center [274, 287] width 69 height 11
click at [957, 305] on div "Driveway Permit 2025-450 Amount Paid $0.00 Actions Printer Friendly Applicant […" at bounding box center [574, 165] width 1148 height 331
click at [939, 272] on div "Driveway Permit 2025-450 Amount Paid $0.00 Actions Printer Friendly Applicant […" at bounding box center [574, 165] width 1148 height 331
